Goal: Transaction & Acquisition: Purchase product/service

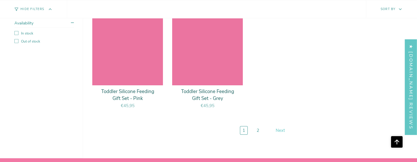
scroll to position [2238, 0]
